Goal: Obtain resource: Download file/media

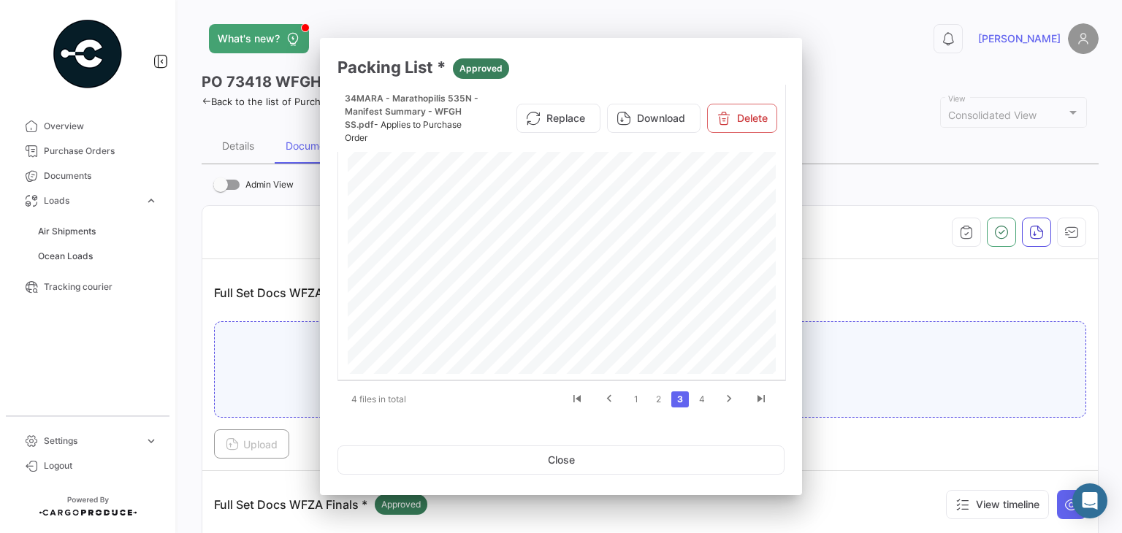
scroll to position [292, 0]
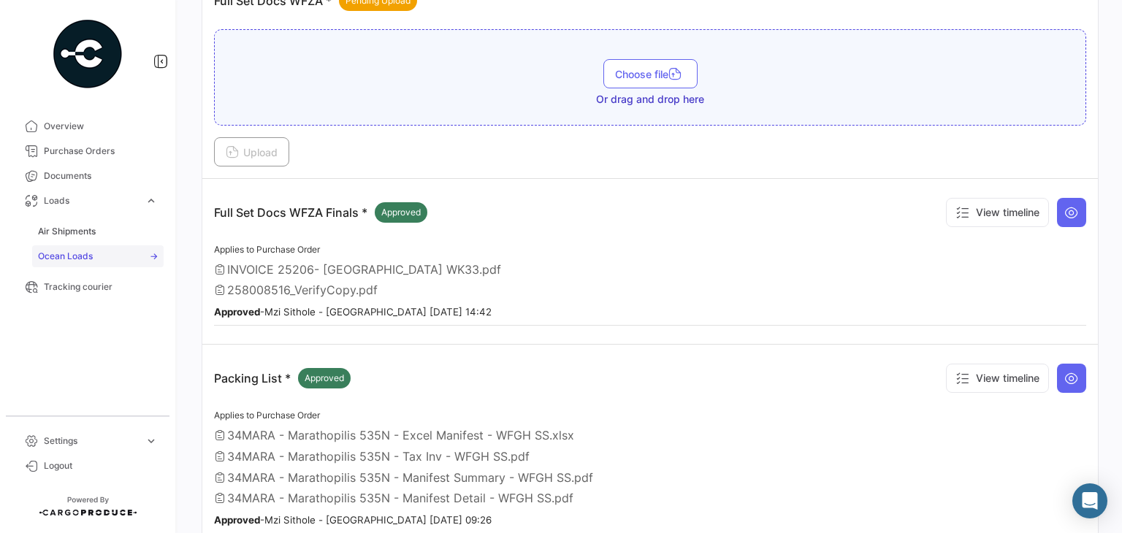
click at [88, 252] on span "Ocean Loads" at bounding box center [65, 256] width 55 height 13
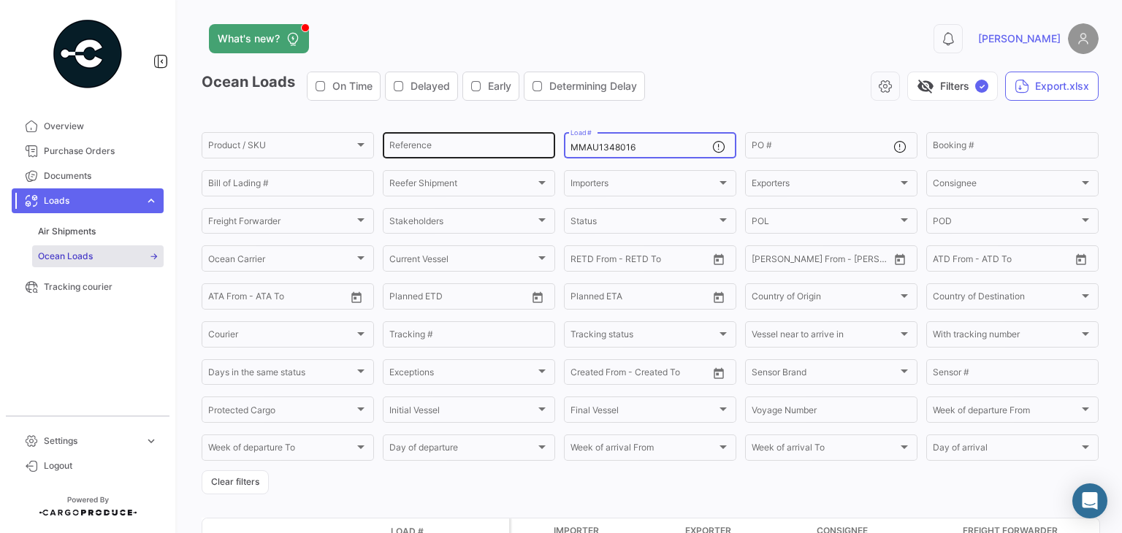
drag, startPoint x: 643, startPoint y: 146, endPoint x: 445, endPoint y: 153, distance: 198.1
click at [0, 0] on div "Product / SKU Product / SKU Reference MMAU1348016 Load # PO # Booking # Bill of…" at bounding box center [0, 0] width 0 height 0
paste input "67818"
type input "MMAU1367818"
click at [766, 98] on div "visibility_off Filters ✓ Export.xlsx" at bounding box center [878, 86] width 442 height 29
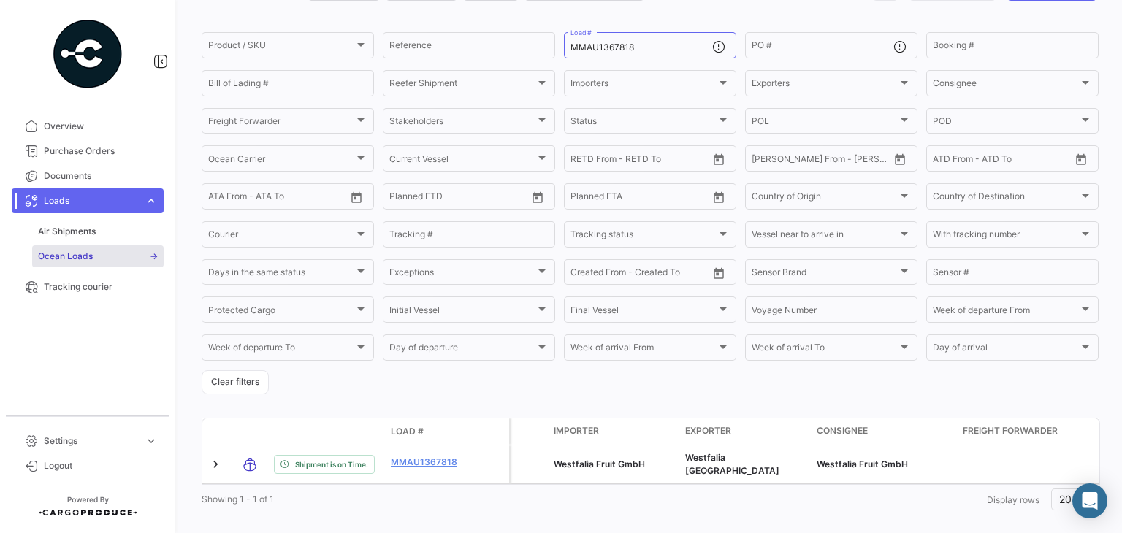
scroll to position [123, 0]
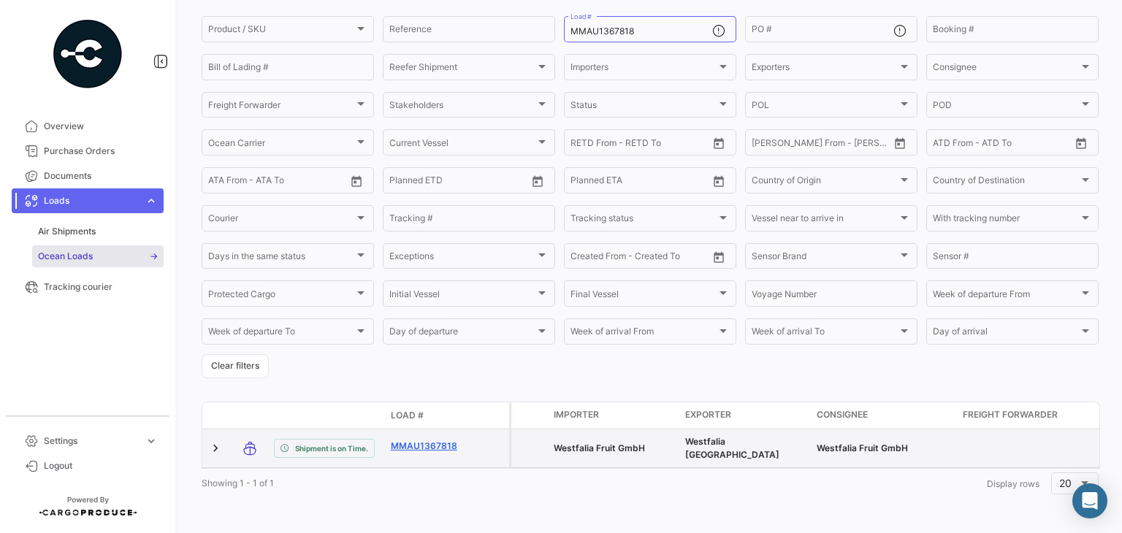
click at [423, 440] on link "MMAU1367818" at bounding box center [429, 446] width 76 height 13
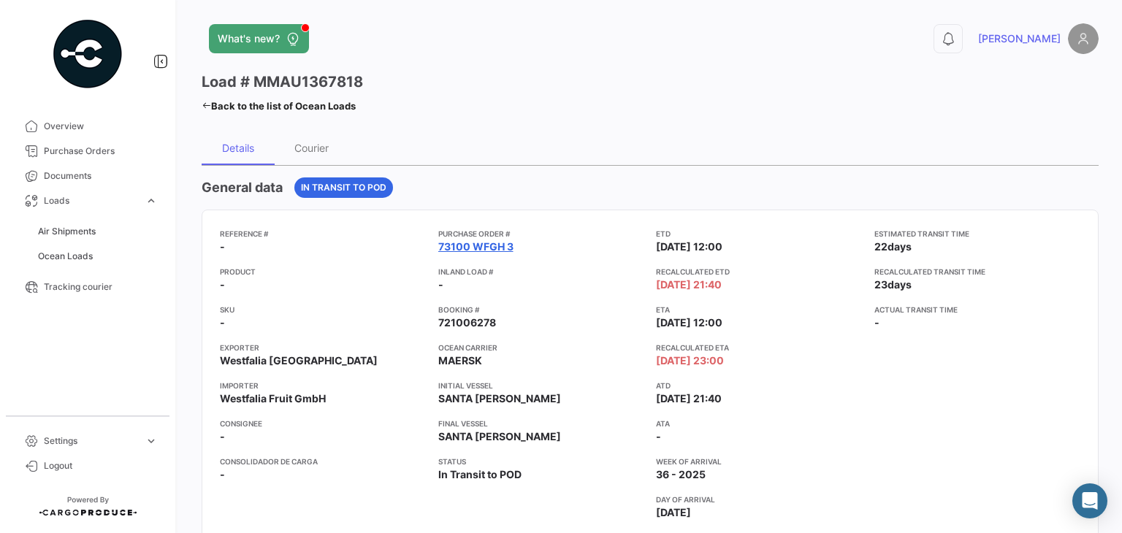
click at [471, 243] on link "73100 WFGH 3" at bounding box center [475, 247] width 75 height 15
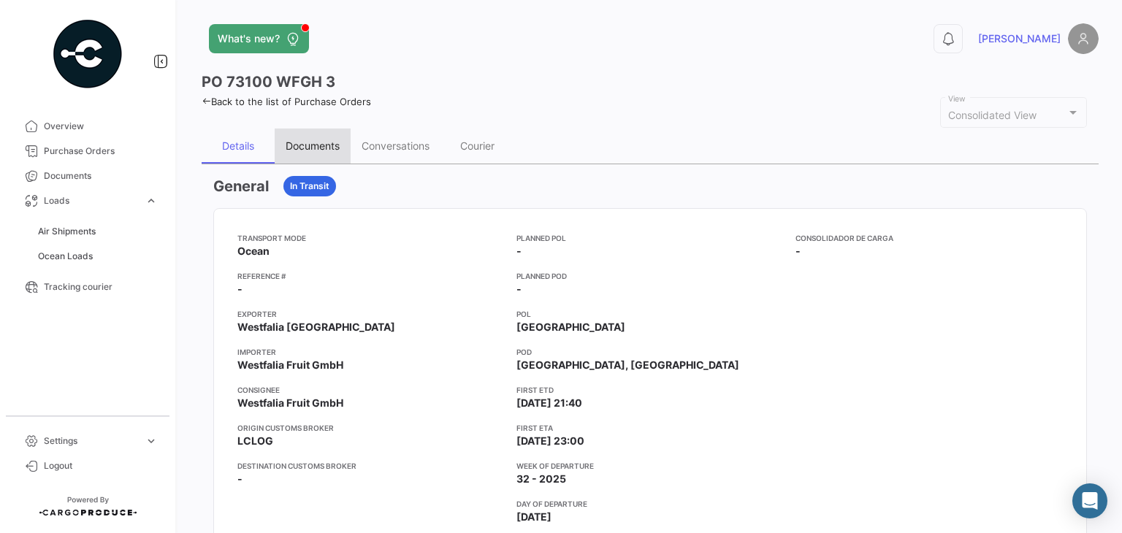
click at [330, 148] on div "Documents" at bounding box center [313, 146] width 54 height 12
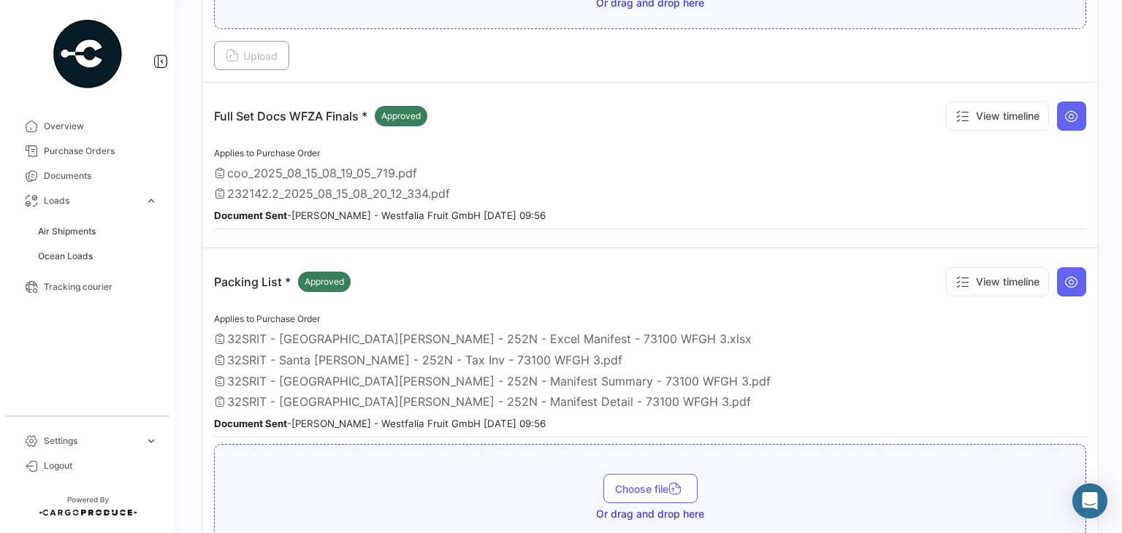
scroll to position [390, 0]
click at [1065, 278] on icon at bounding box center [1072, 280] width 15 height 15
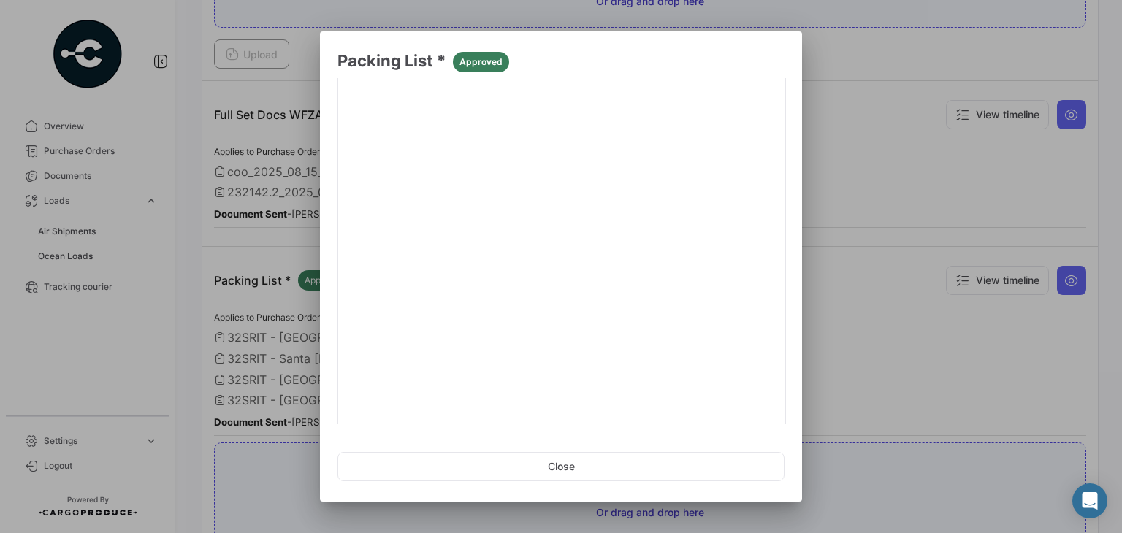
scroll to position [172, 0]
click at [650, 404] on link "2" at bounding box center [659, 408] width 18 height 16
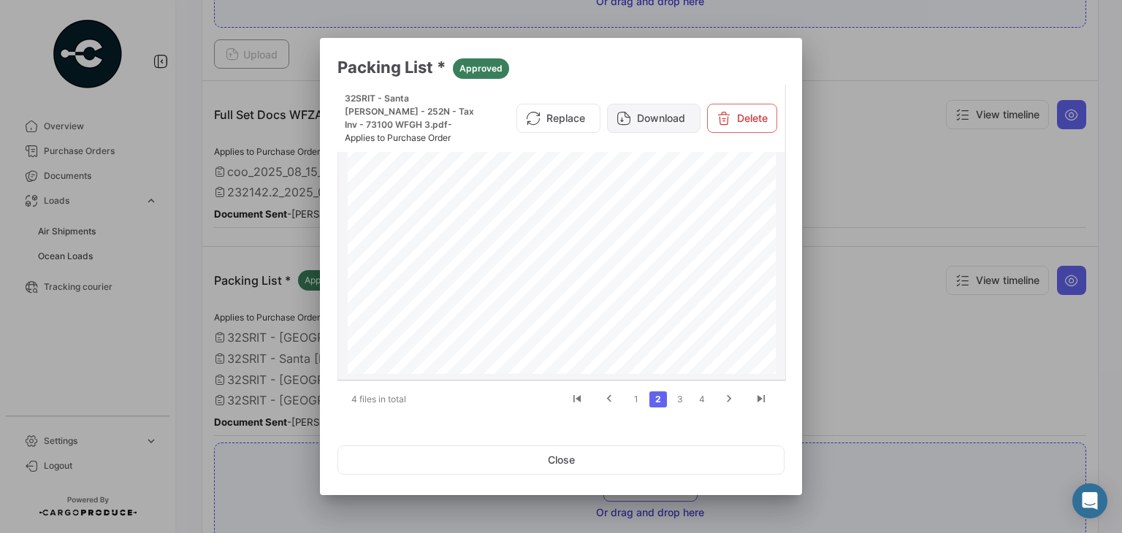
click at [647, 110] on button "Download" at bounding box center [654, 118] width 94 height 29
click at [682, 407] on link "3" at bounding box center [680, 400] width 18 height 16
click at [663, 118] on button "Download" at bounding box center [654, 124] width 94 height 29
click at [701, 392] on link "4" at bounding box center [702, 400] width 18 height 16
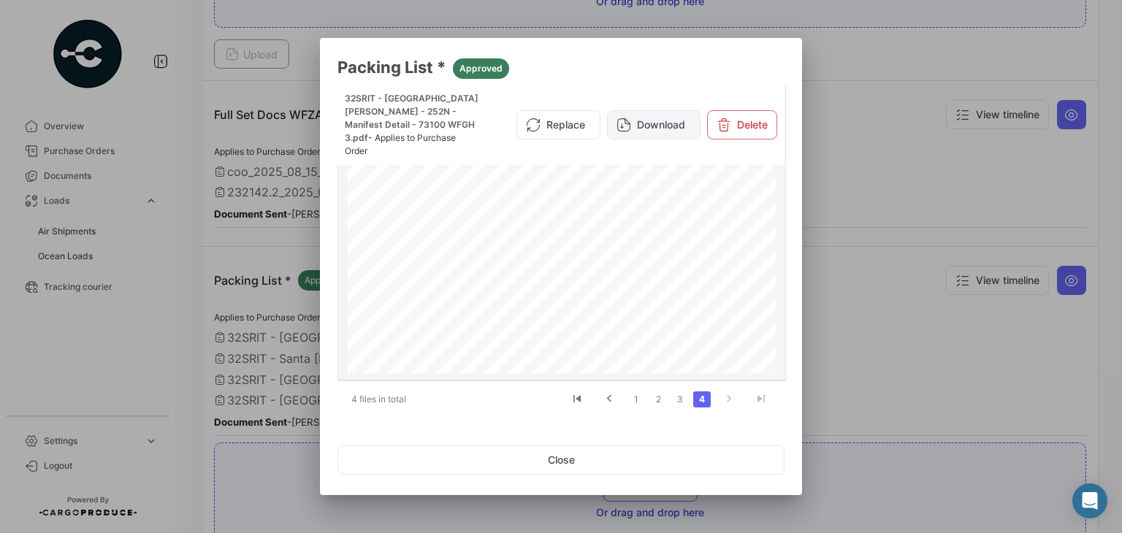
click at [664, 126] on button "Download" at bounding box center [654, 124] width 94 height 29
click at [605, 473] on button "Close" at bounding box center [561, 460] width 447 height 29
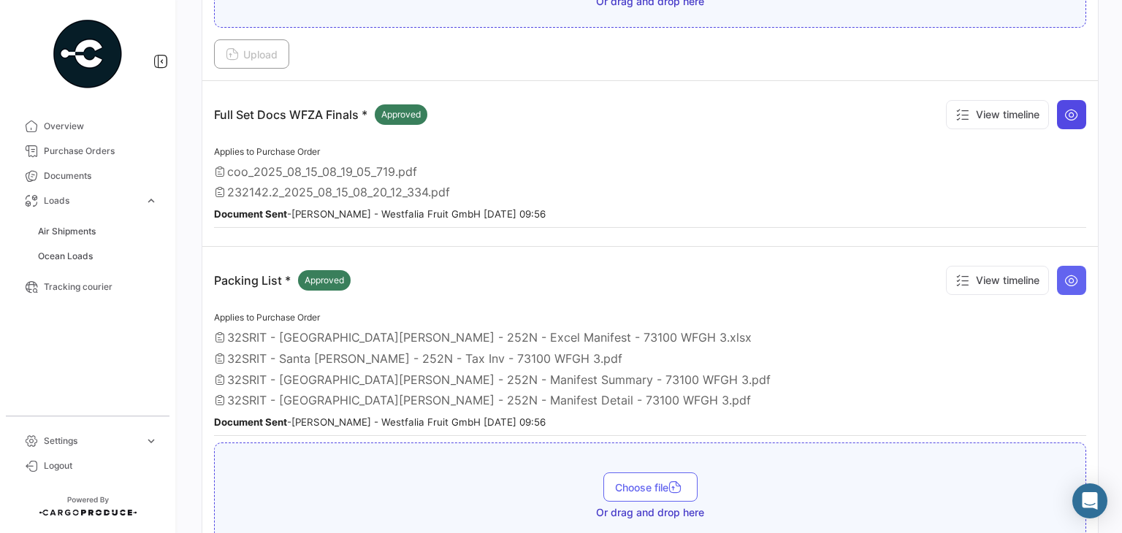
click at [1059, 119] on button at bounding box center [1071, 114] width 29 height 29
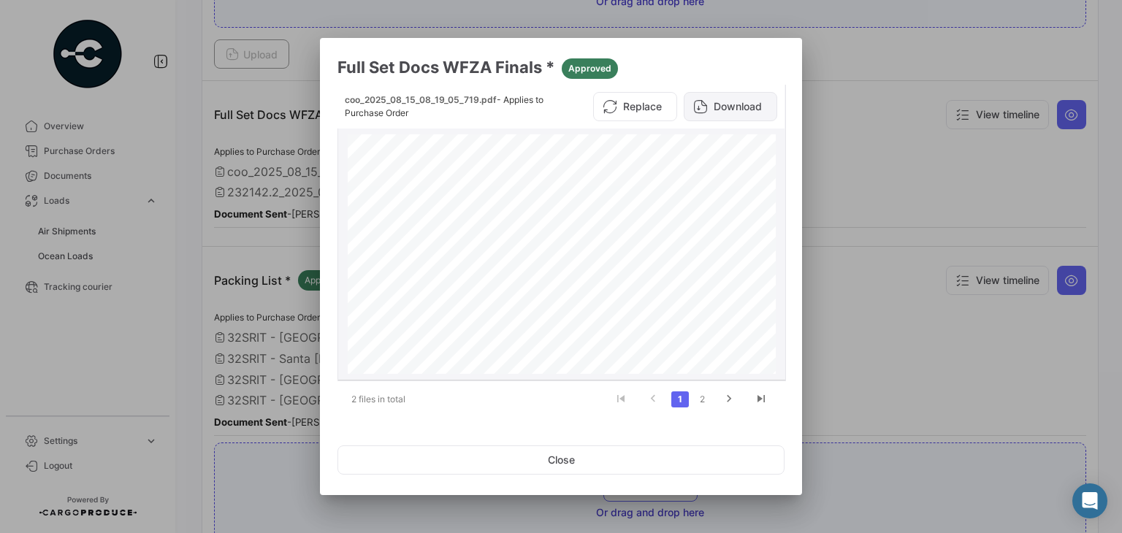
click at [738, 102] on button "Download" at bounding box center [731, 106] width 94 height 29
click at [703, 402] on link "2" at bounding box center [702, 400] width 18 height 16
click at [733, 109] on button "Download" at bounding box center [731, 106] width 94 height 29
click at [532, 462] on button "Close" at bounding box center [561, 460] width 447 height 29
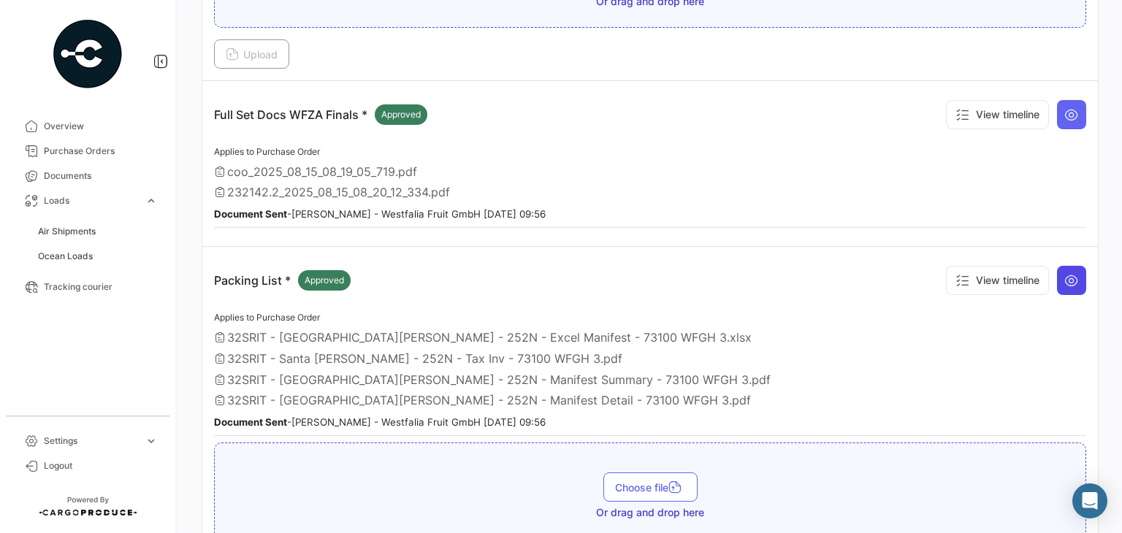
click at [1070, 287] on button at bounding box center [1071, 280] width 29 height 29
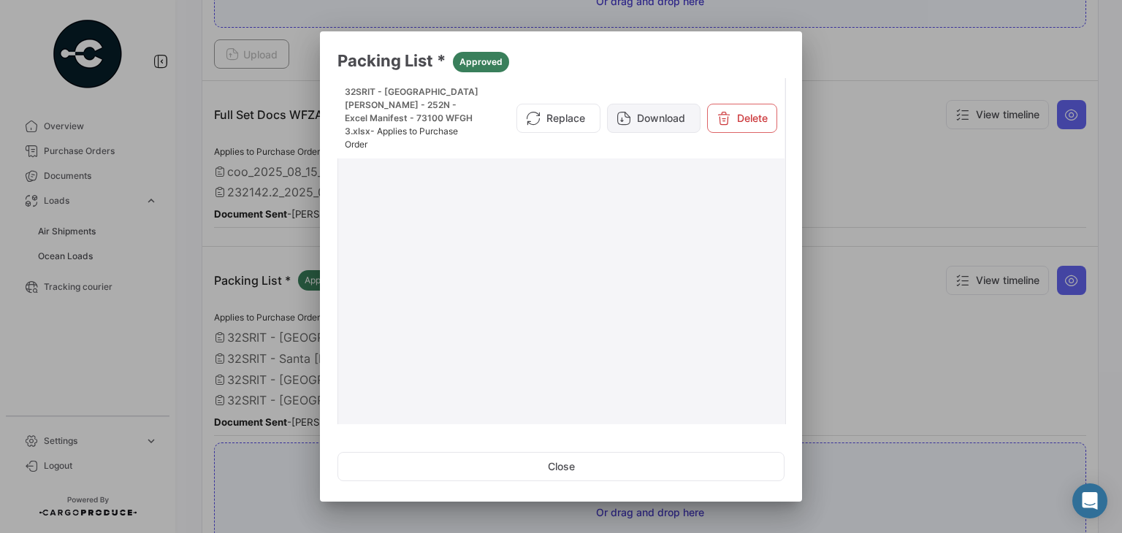
click at [646, 112] on button "Download" at bounding box center [654, 118] width 94 height 29
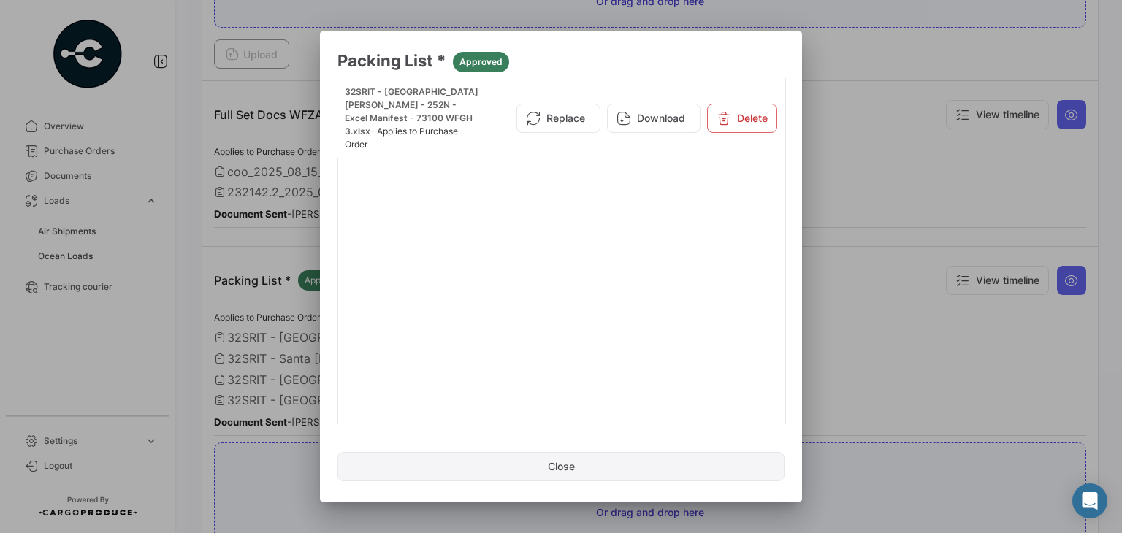
click at [688, 472] on button "Close" at bounding box center [561, 466] width 447 height 29
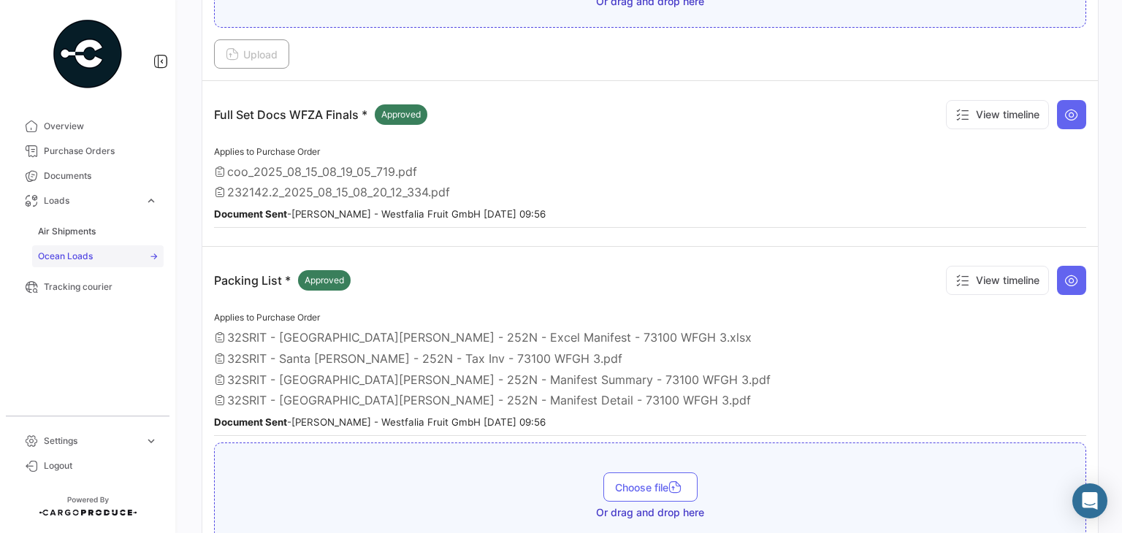
click at [83, 249] on link "Ocean Loads" at bounding box center [98, 256] width 132 height 22
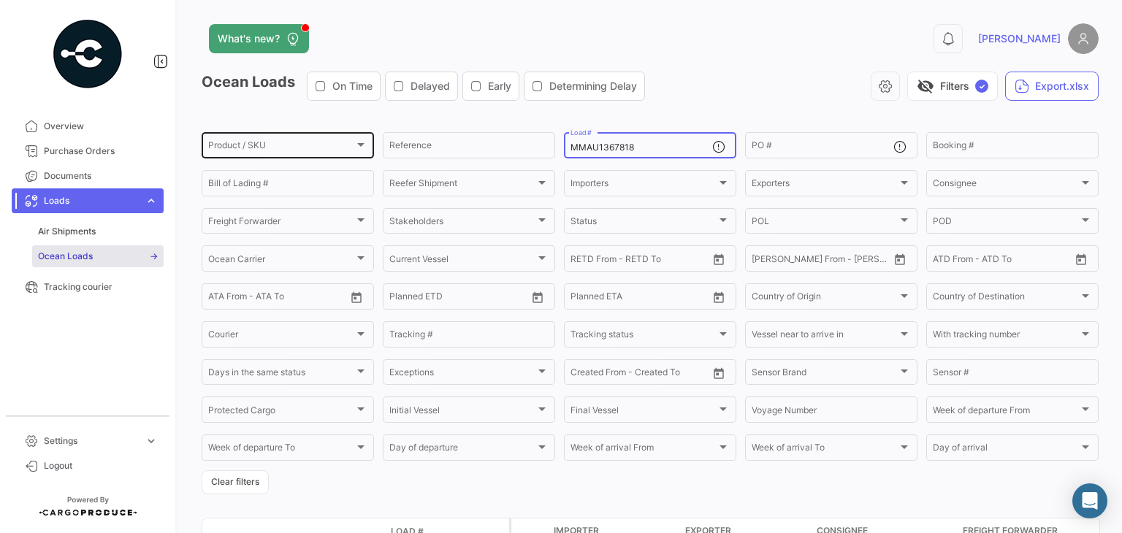
drag, startPoint x: 650, startPoint y: 151, endPoint x: 213, endPoint y: 135, distance: 437.2
click at [0, 0] on div "Product / SKU Product / SKU Reference MMAU1367818 Load # PO # Booking # Bill of…" at bounding box center [0, 0] width 0 height 0
paste input "96009"
type input "MMAU1396009"
click at [744, 100] on div "visibility_off Filters ✓ Export.xlsx" at bounding box center [878, 86] width 442 height 29
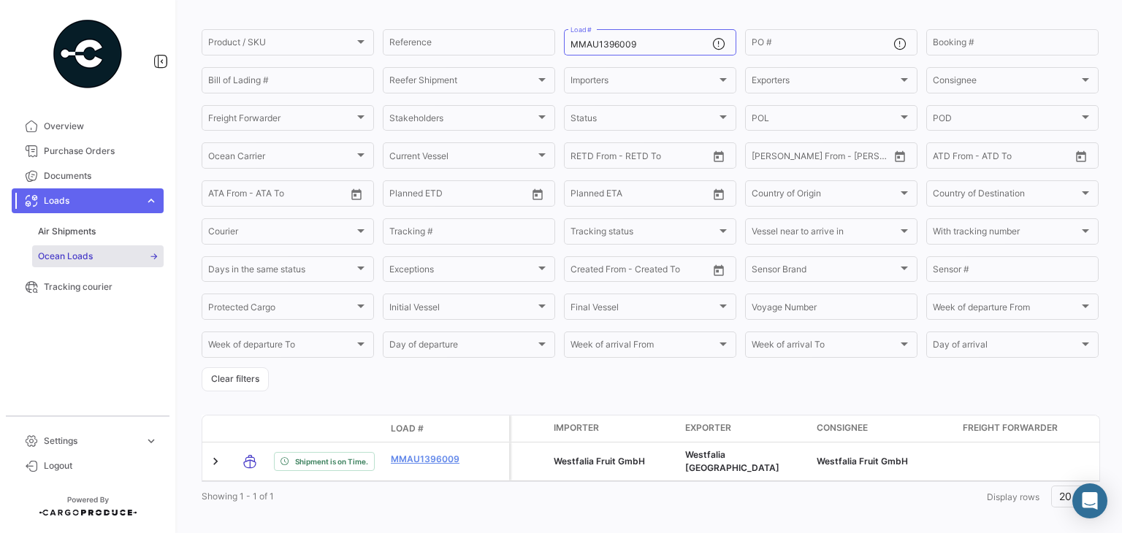
scroll to position [129, 0]
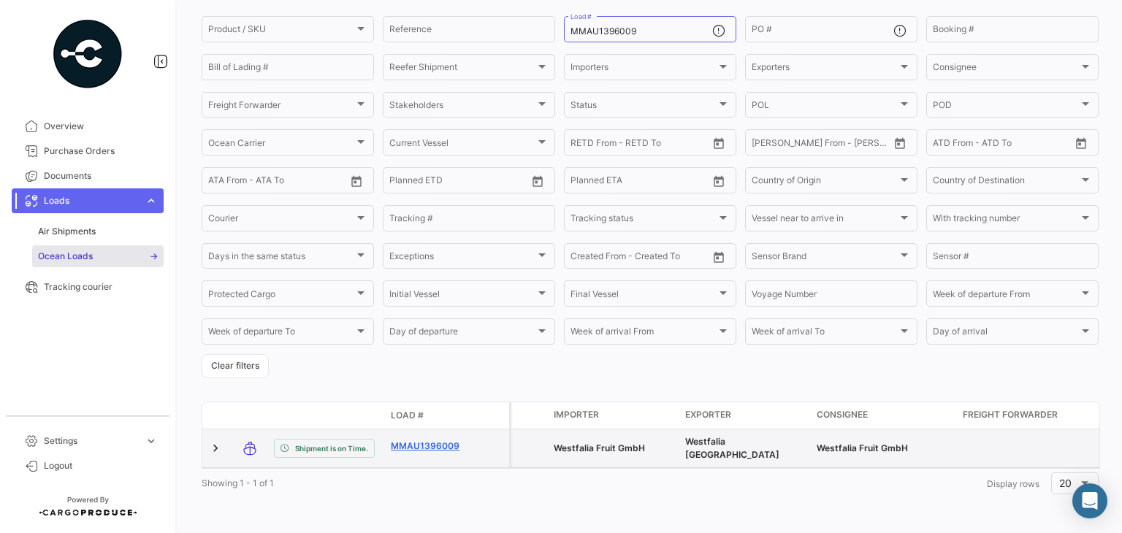
click at [429, 440] on link "MMAU1396009" at bounding box center [429, 446] width 76 height 13
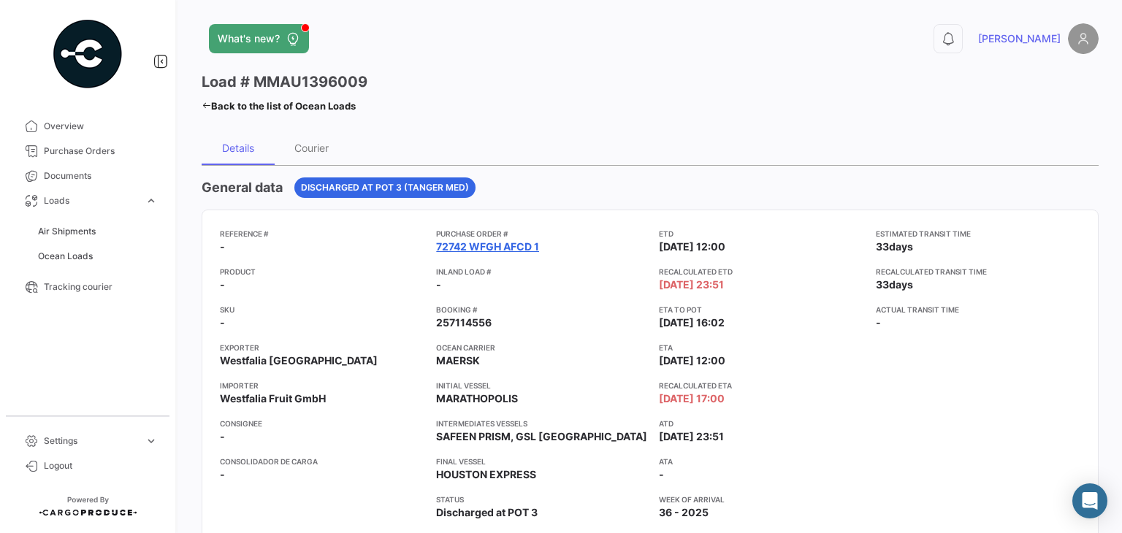
click at [484, 245] on link "72742 WFGH AFCD 1" at bounding box center [487, 247] width 103 height 15
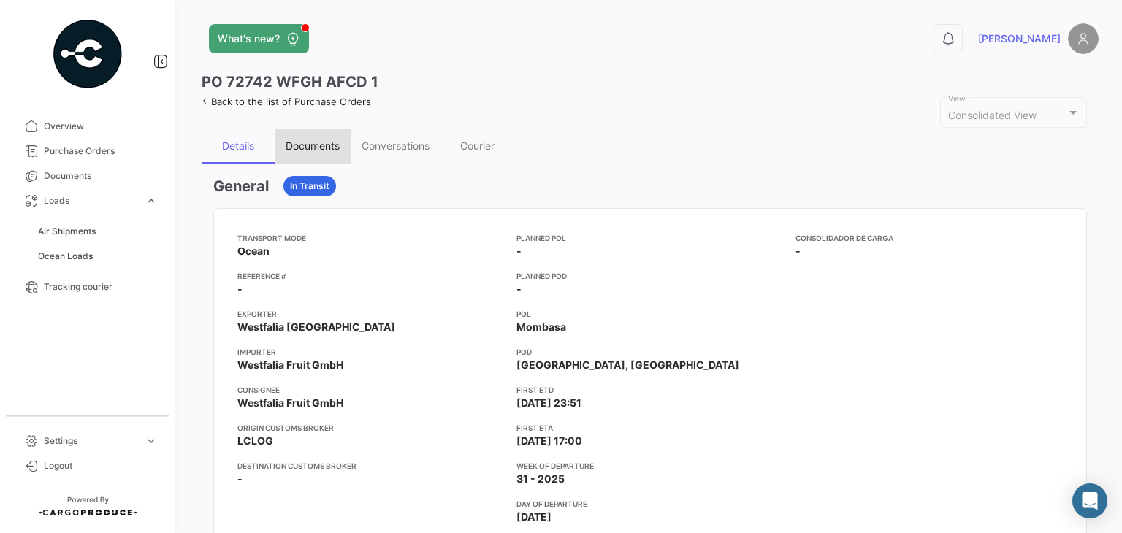
click at [310, 135] on div "Documents" at bounding box center [313, 146] width 76 height 35
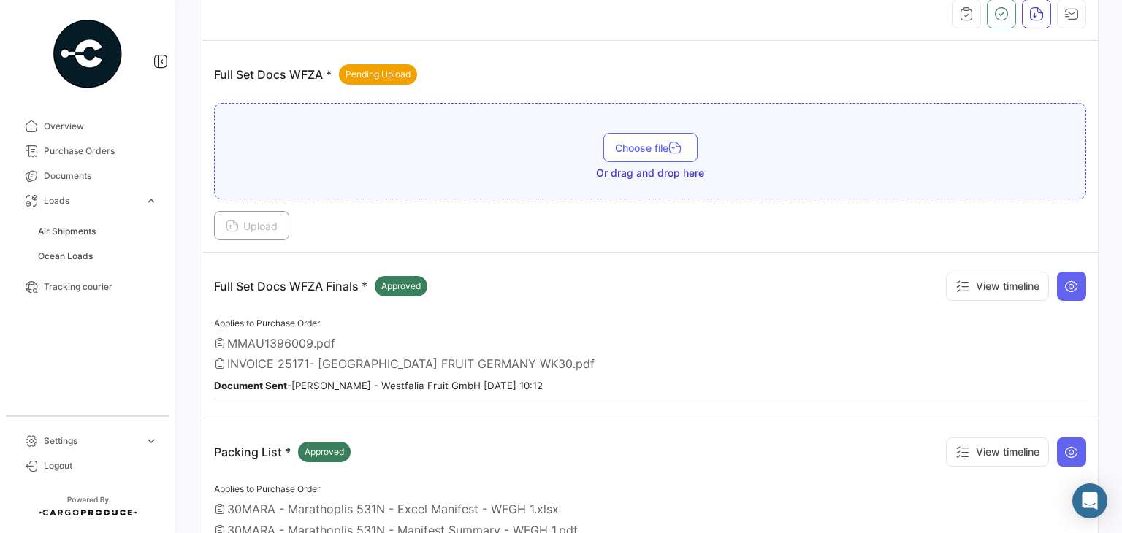
scroll to position [368, 0]
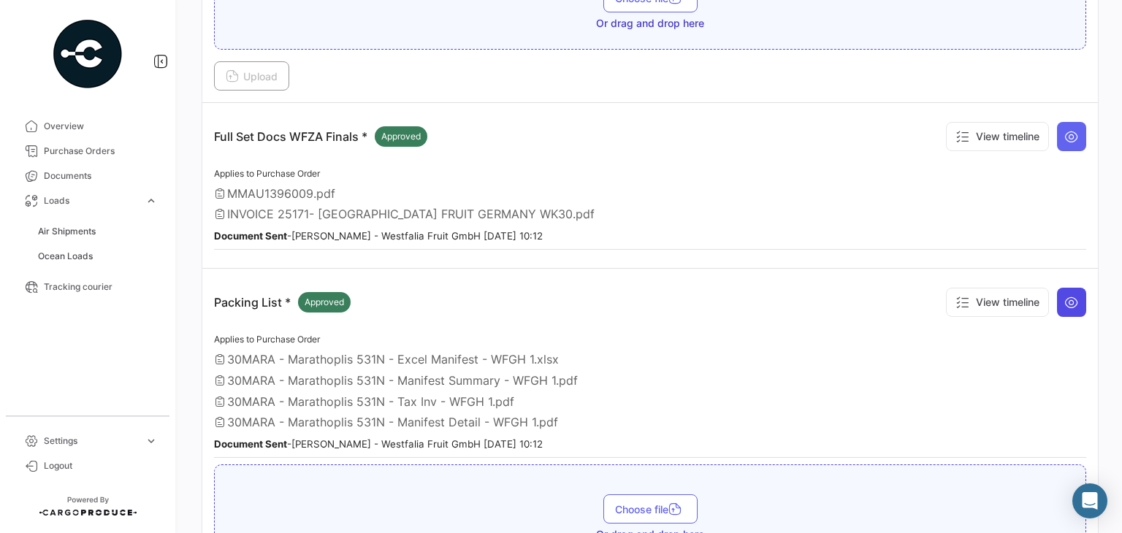
click at [1068, 305] on button at bounding box center [1071, 302] width 29 height 29
